Goal: Transaction & Acquisition: Purchase product/service

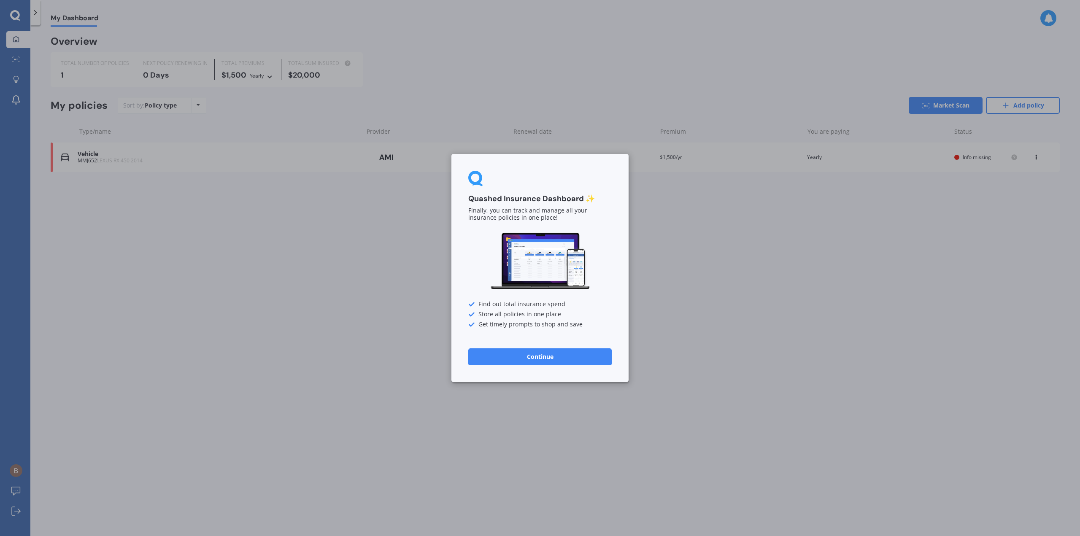
click at [525, 361] on button "Continue" at bounding box center [539, 356] width 143 height 17
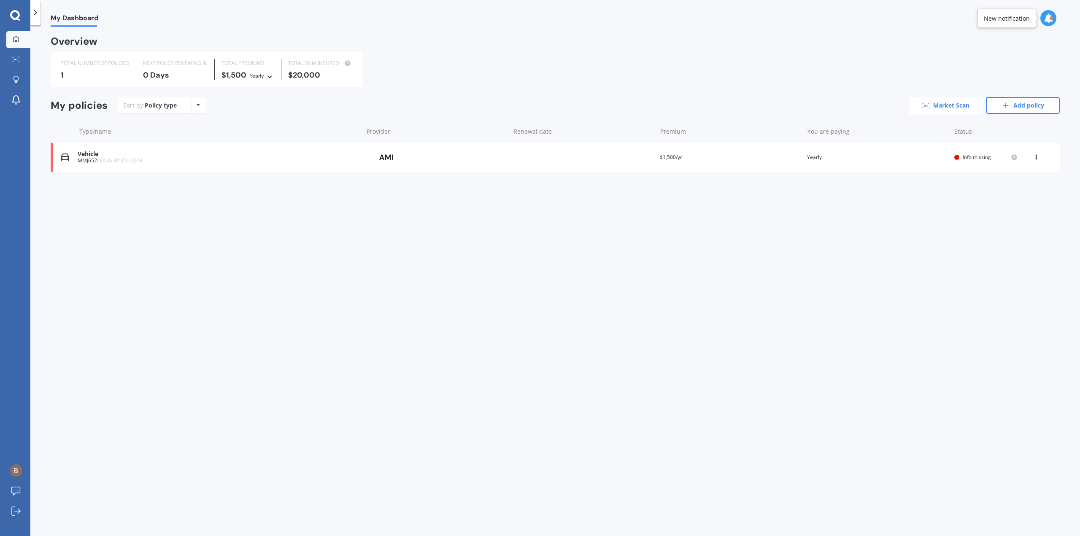
click at [944, 110] on link "Market Scan" at bounding box center [946, 105] width 74 height 17
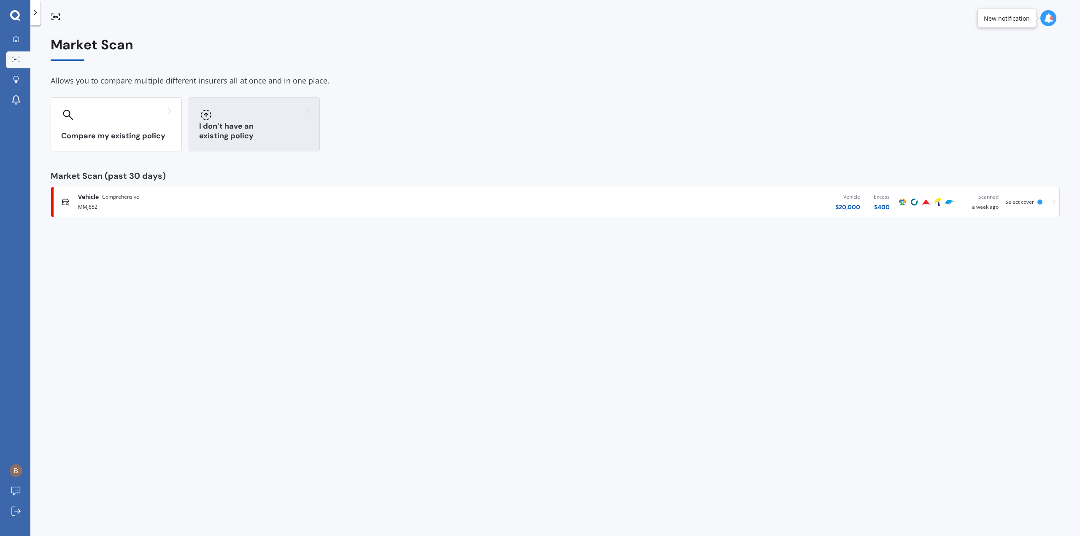
click at [254, 121] on div "I don’t have an existing policy" at bounding box center [254, 124] width 131 height 54
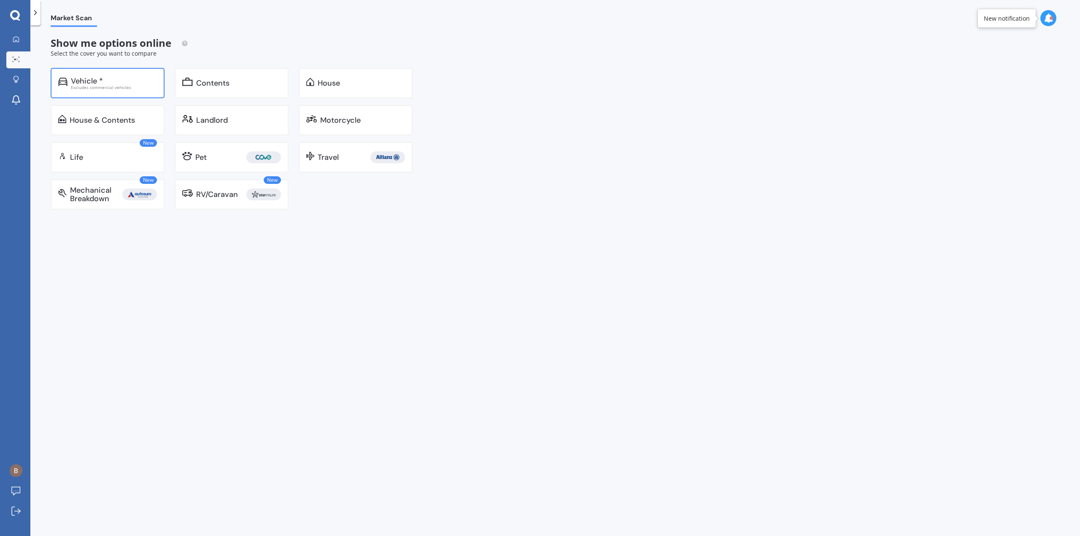
click at [99, 87] on div "Excludes commercial vehicles" at bounding box center [114, 87] width 86 height 4
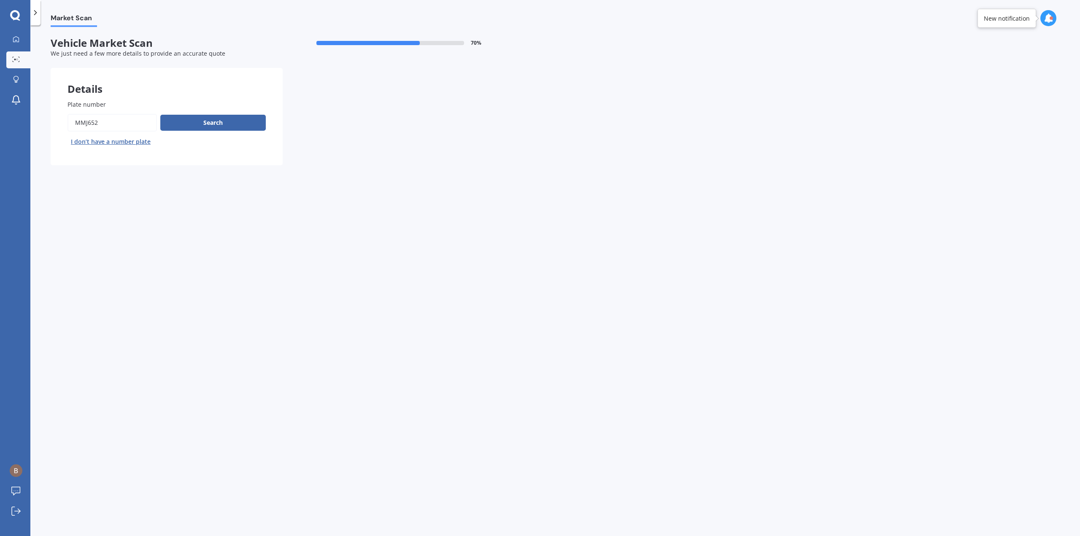
drag, startPoint x: 121, startPoint y: 121, endPoint x: 43, endPoint y: 122, distance: 78.9
click at [43, 122] on div "Market Scan Vehicle Market Scan 70 % We just need a few more details to provide…" at bounding box center [555, 282] width 1050 height 511
type input "rgg955"
click at [208, 125] on button "Search" at bounding box center [212, 123] width 105 height 16
select select "TESLA"
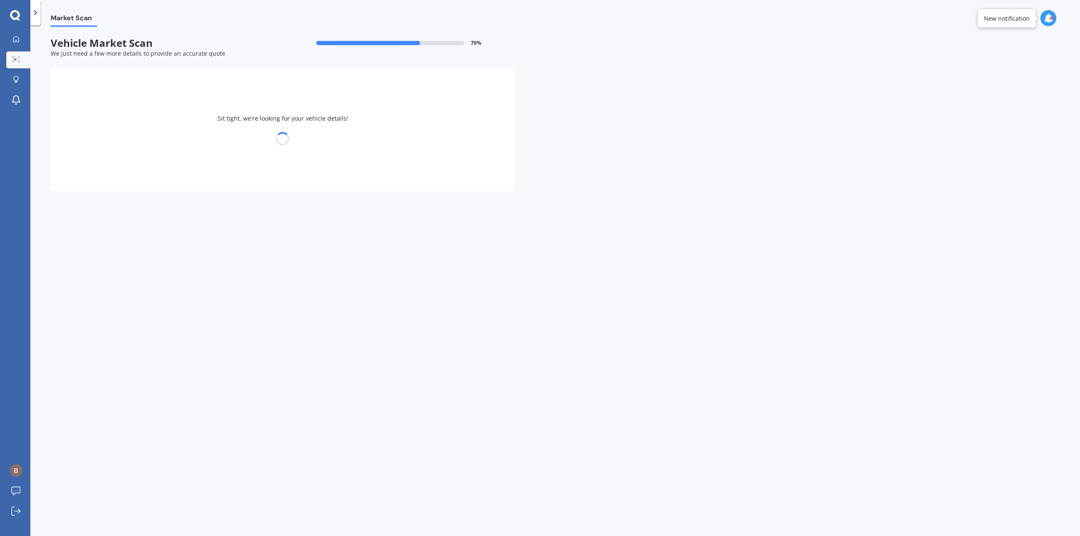
select select "Y"
select select "20"
select select "01"
select select "1996"
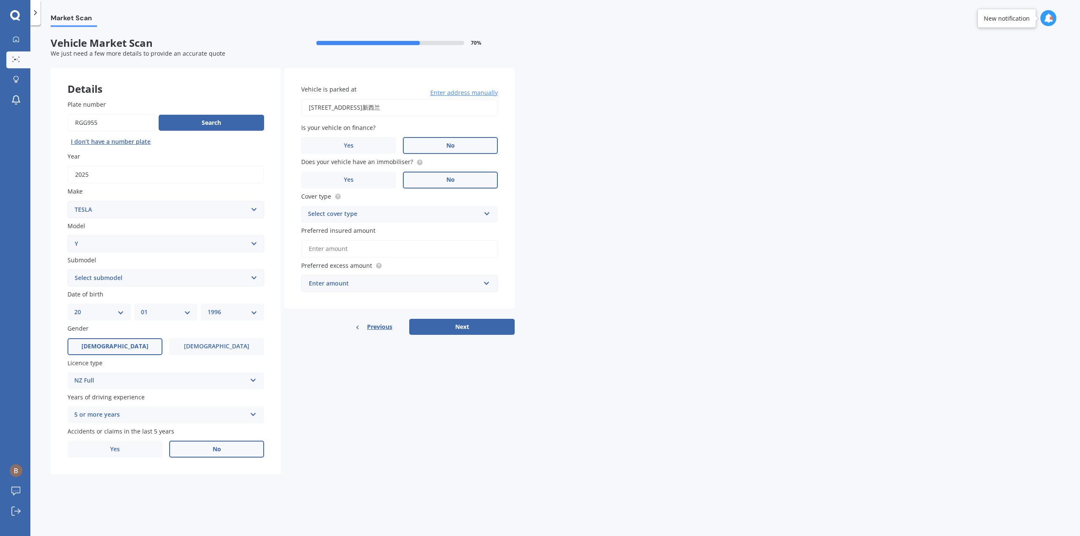
click at [157, 312] on select "MM 01 02 03 04 05 06 07 08 09 10 11 12" at bounding box center [166, 312] width 50 height 9
select select "07"
click at [141, 308] on select "MM 01 02 03 04 05 06 07 08 09 10 11 12" at bounding box center [166, 312] width 50 height 9
click at [97, 314] on select "DD 01 02 03 04 05 06 07 08 09 10 11 12 13 14 15 16 17 18 19 20 21 22 23 24 25 2…" at bounding box center [99, 312] width 50 height 9
select select "31"
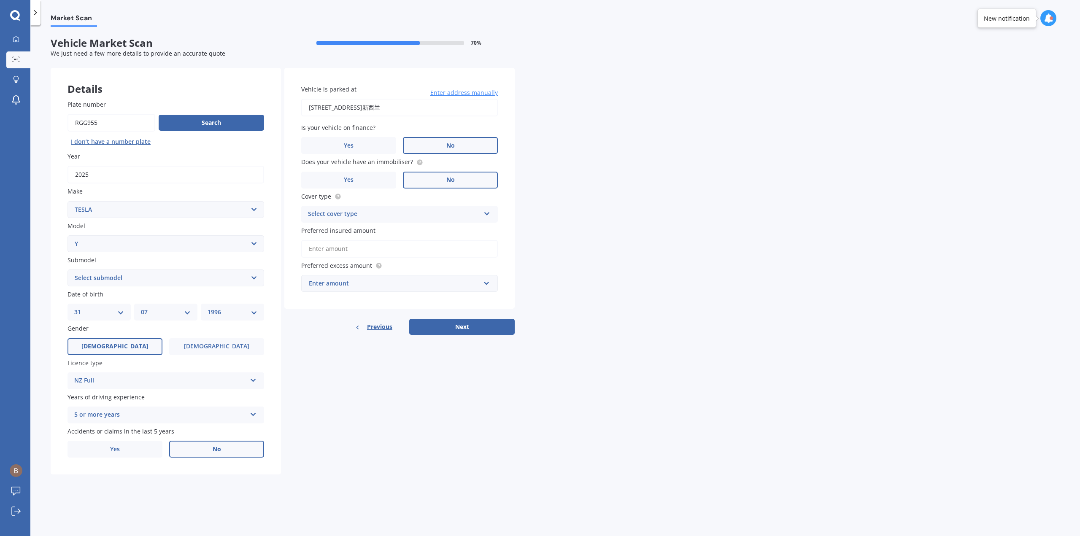
click at [74, 308] on select "DD 01 02 03 04 05 06 07 08 09 10 11 12 13 14 15 16 17 18 19 20 21 22 23 24 25 2…" at bounding box center [99, 312] width 50 height 9
click at [118, 284] on select "Select submodel EV" at bounding box center [165, 278] width 197 height 17
select select "EV"
click at [67, 270] on select "Select submodel EV" at bounding box center [165, 278] width 197 height 17
click at [43, 259] on div "Market Scan Vehicle Market Scan 70 % We just need a few more details to provide…" at bounding box center [555, 282] width 1050 height 511
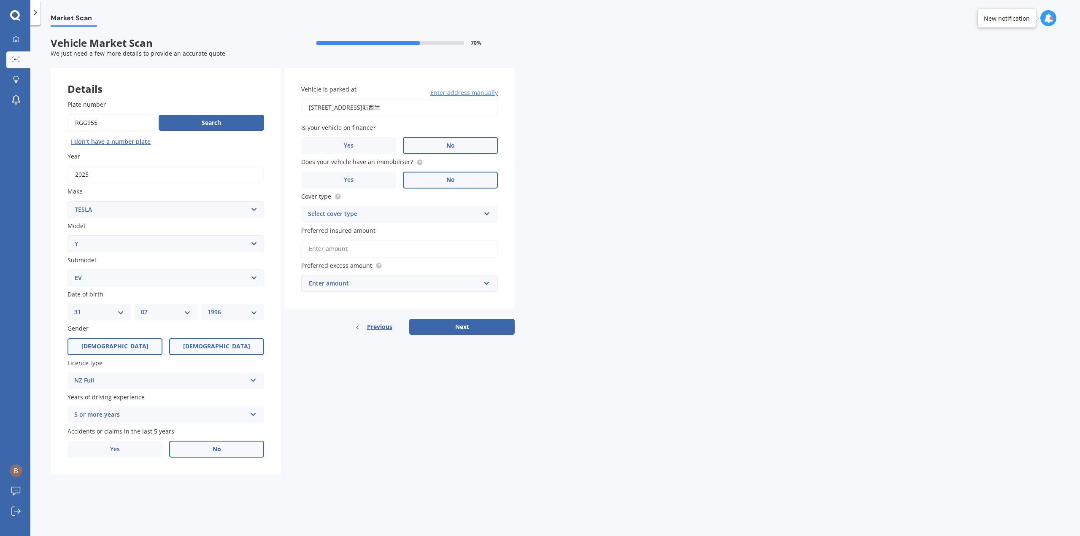
click at [211, 355] on label "[DEMOGRAPHIC_DATA]" at bounding box center [216, 346] width 95 height 17
click at [0, 0] on input "[DEMOGRAPHIC_DATA]" at bounding box center [0, 0] width 0 height 0
click at [375, 214] on div "Select cover type" at bounding box center [394, 214] width 172 height 10
click at [370, 230] on div "Comprehensive" at bounding box center [400, 230] width 196 height 15
click at [339, 250] on input "Preferred insured amount" at bounding box center [399, 249] width 197 height 18
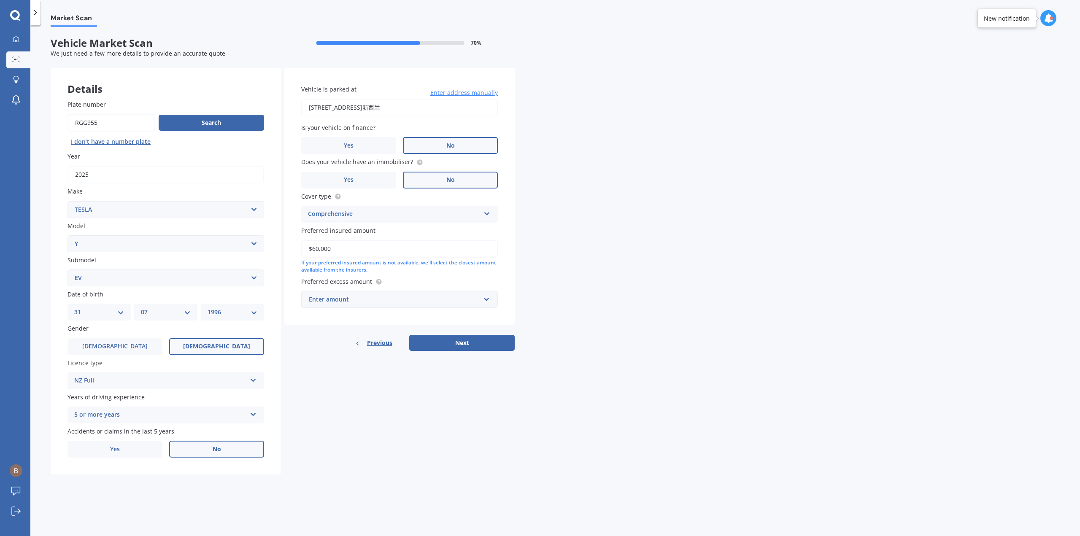
type input "$60,000"
click at [560, 269] on div "Market Scan Vehicle Market Scan 70 % We just need a few more details to provide…" at bounding box center [555, 282] width 1050 height 511
click at [418, 250] on input "$60,000" at bounding box center [399, 249] width 197 height 18
click at [420, 302] on div "Enter amount" at bounding box center [394, 299] width 171 height 9
click at [345, 375] on div "$1,000" at bounding box center [400, 378] width 196 height 16
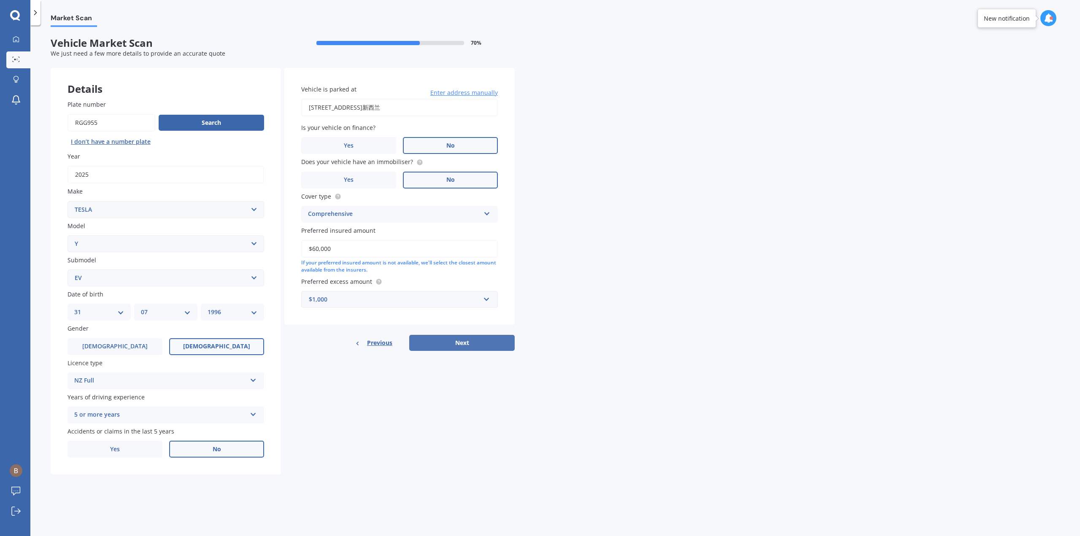
click at [449, 342] on button "Next" at bounding box center [461, 343] width 105 height 16
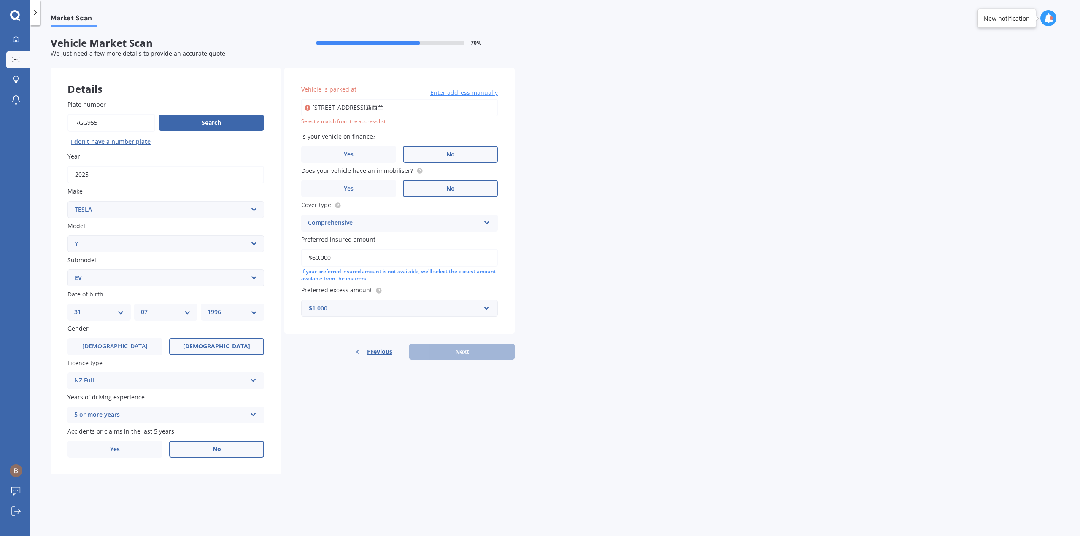
type input "[STREET_ADDRESS]新西兰"
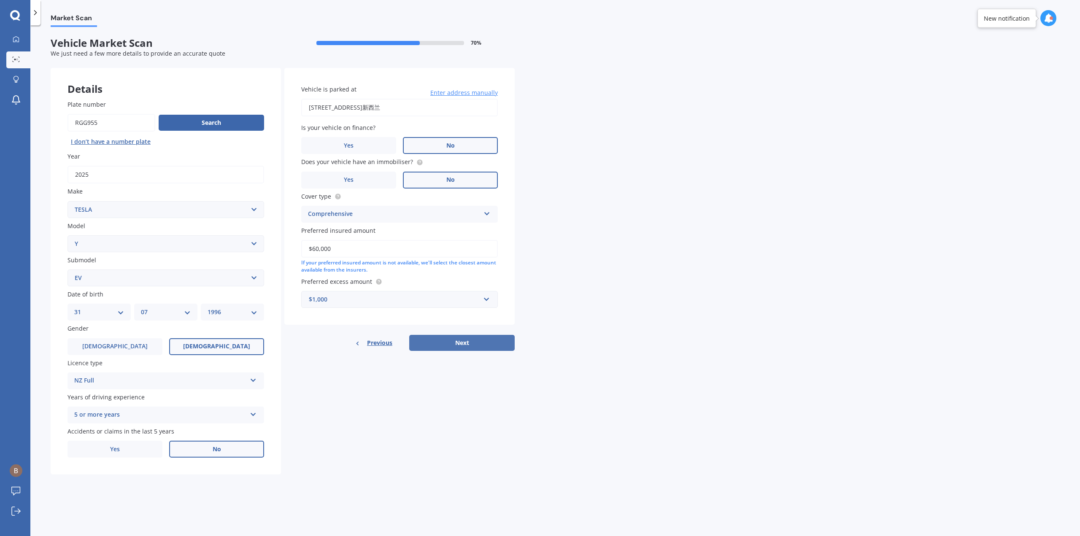
click at [467, 346] on button "Next" at bounding box center [461, 343] width 105 height 16
select select "31"
select select "07"
select select "1996"
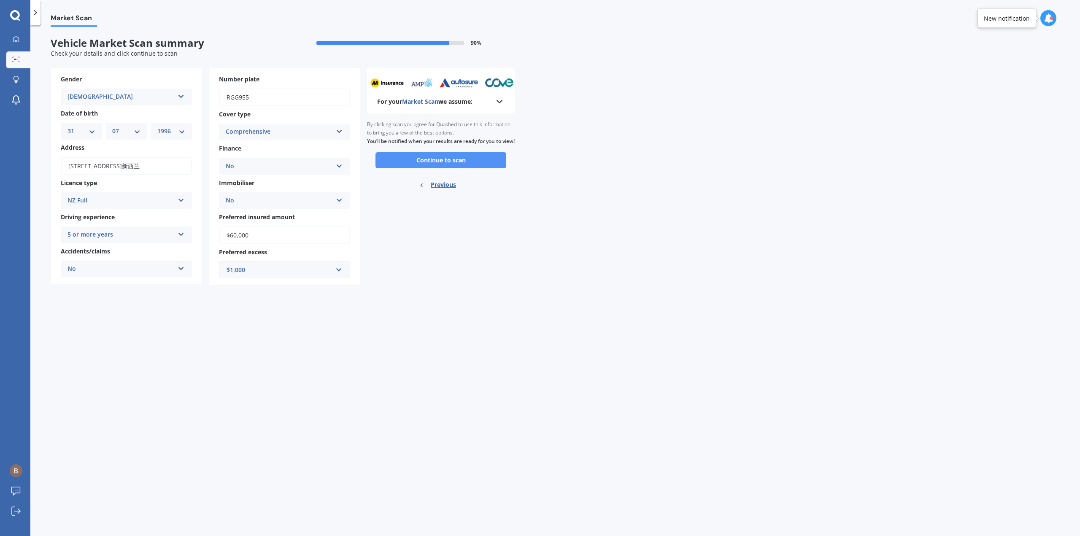
click at [454, 164] on button "Continue to scan" at bounding box center [440, 160] width 131 height 16
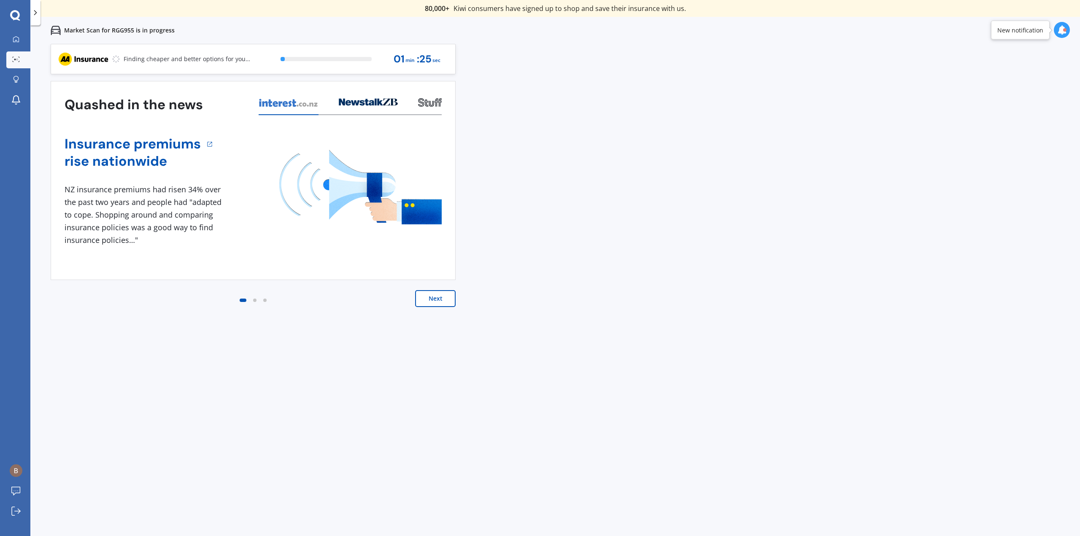
click at [504, 298] on div "Previous 80,000+ [DEMOGRAPHIC_DATA] consumers have signed up to shop and save t…" at bounding box center [555, 312] width 1050 height 536
click at [391, 53] on div "View my quotes" at bounding box center [406, 59] width 51 height 20
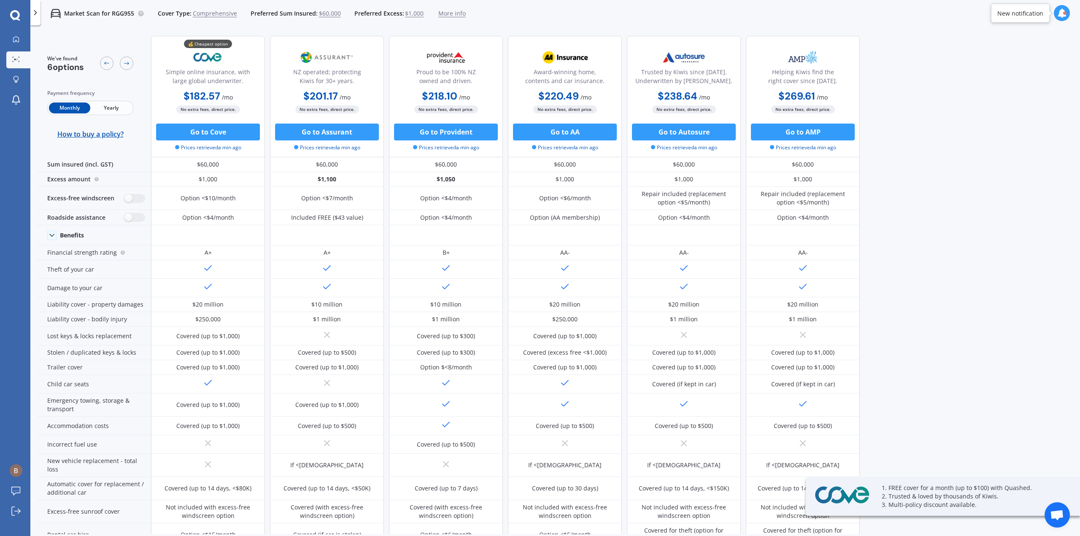
click at [117, 100] on div "Payment frequency Monthly Yearly How to buy a policy?" at bounding box center [90, 113] width 86 height 49
click at [116, 103] on span "Yearly" at bounding box center [110, 108] width 41 height 11
click at [904, 97] on div "We've found 6 options Payment frequency Monthly Yearly How to buy a policy? 💰 C…" at bounding box center [558, 281] width 1043 height 505
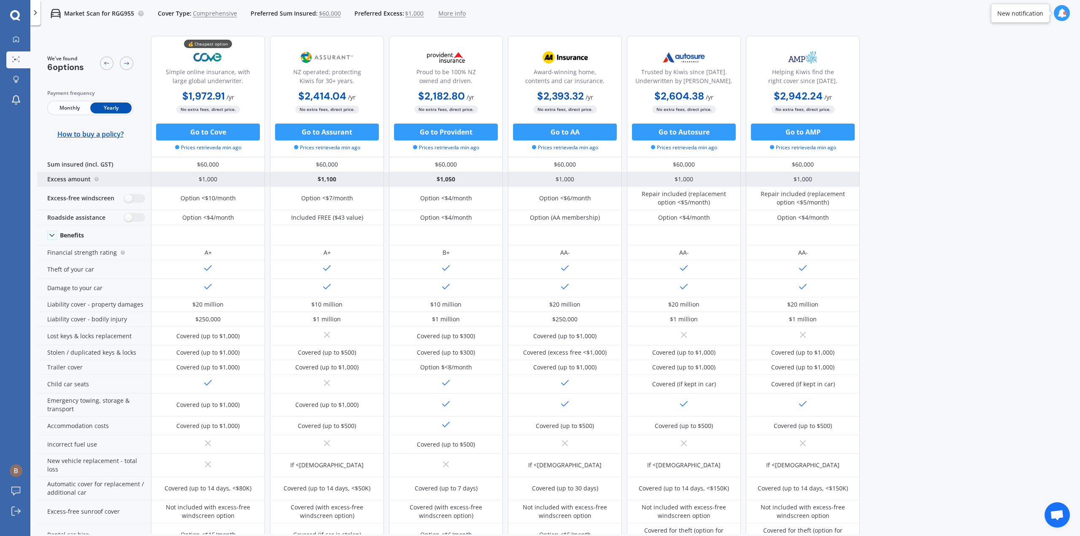
click at [267, 181] on div "$1,000 $1,100 $1,050 $1,000 $1,000 $1,000" at bounding box center [505, 179] width 709 height 15
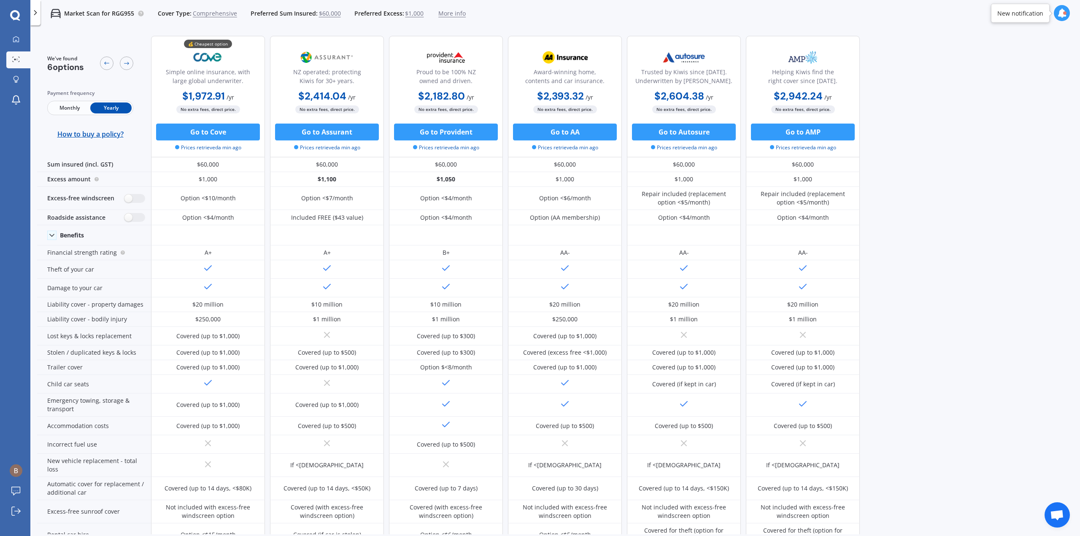
click at [414, 11] on span "$1,000" at bounding box center [414, 13] width 19 height 8
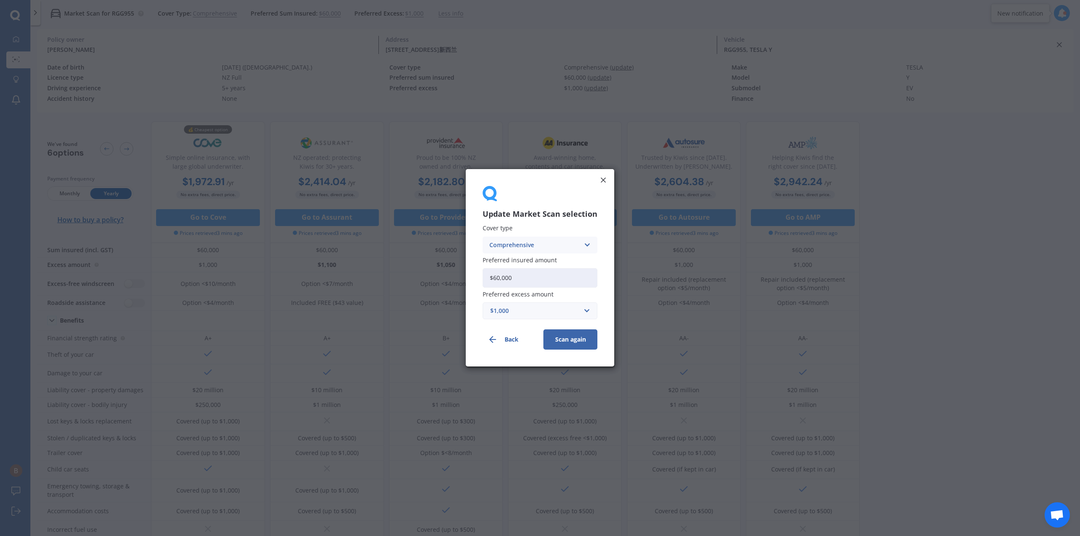
click at [521, 308] on div "$1,000" at bounding box center [534, 311] width 89 height 9
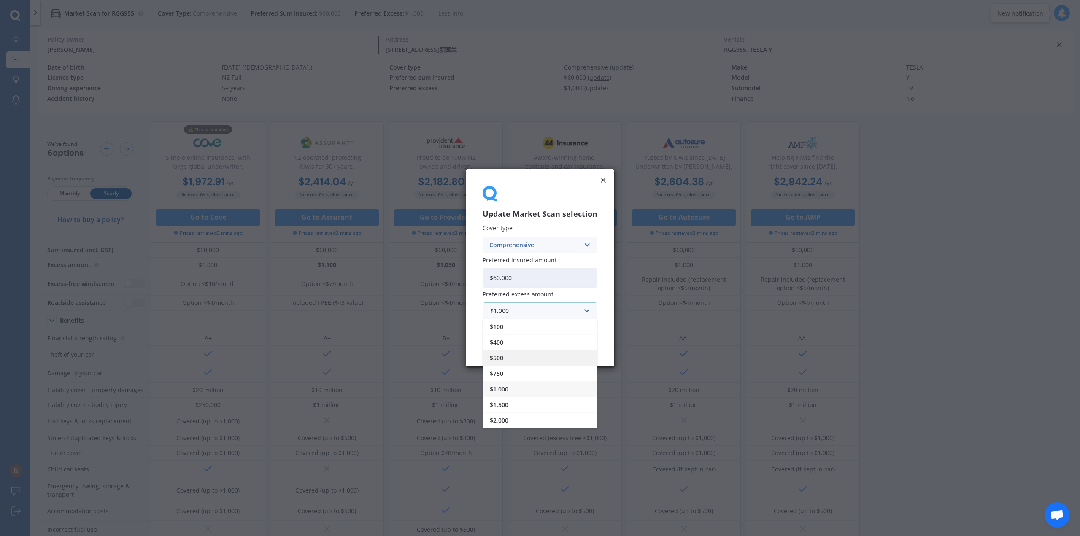
click at [518, 362] on div "$500" at bounding box center [540, 359] width 114 height 16
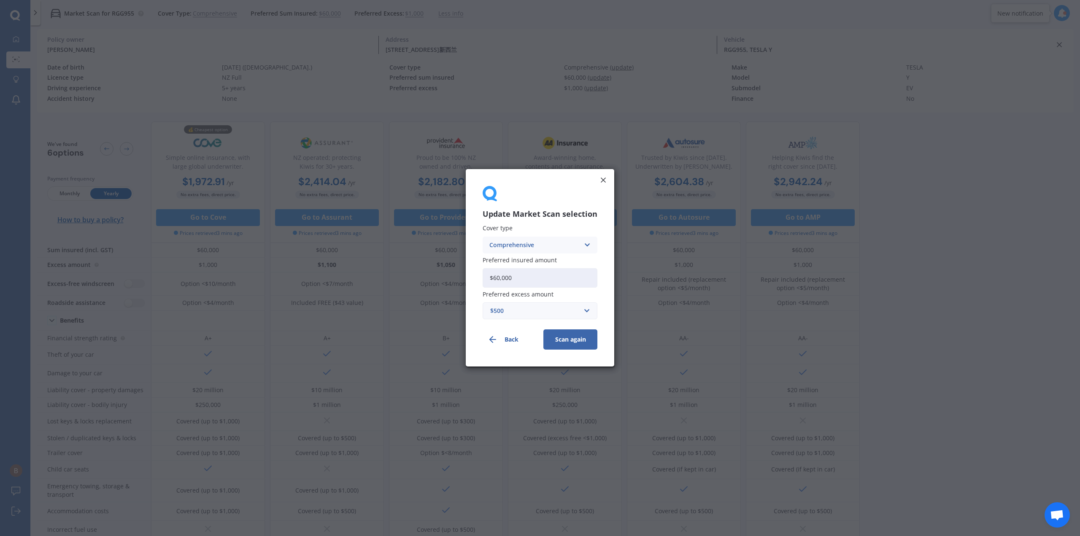
click at [560, 334] on button "Scan again" at bounding box center [570, 340] width 54 height 20
click at [552, 317] on input "text" at bounding box center [536, 311] width 107 height 16
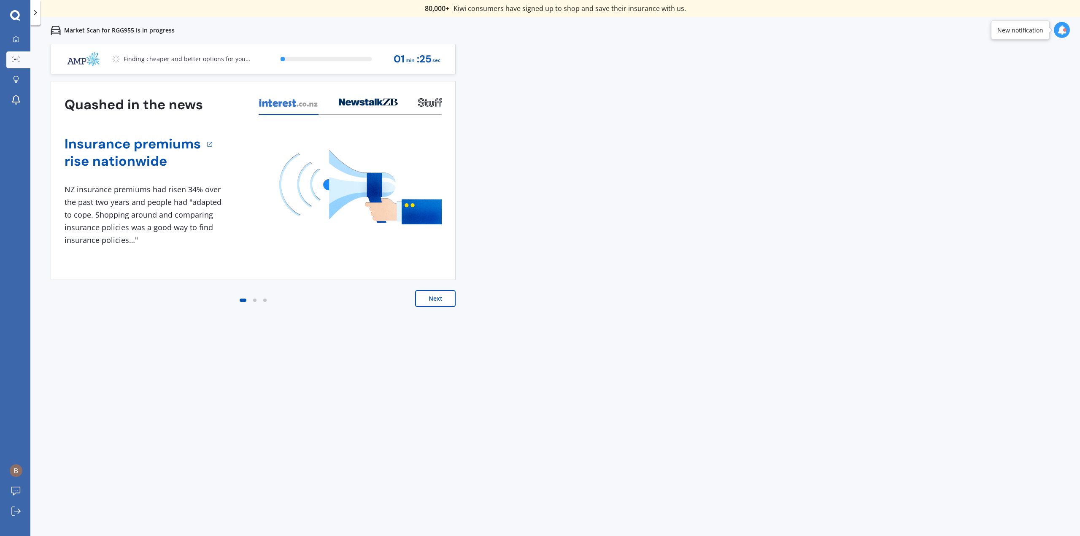
click at [154, 193] on div "1 NZ insurance premiums had risen 34% over the past two years and people had "a…" at bounding box center [145, 215] width 160 height 63
